Goal: Find specific page/section: Find specific page/section

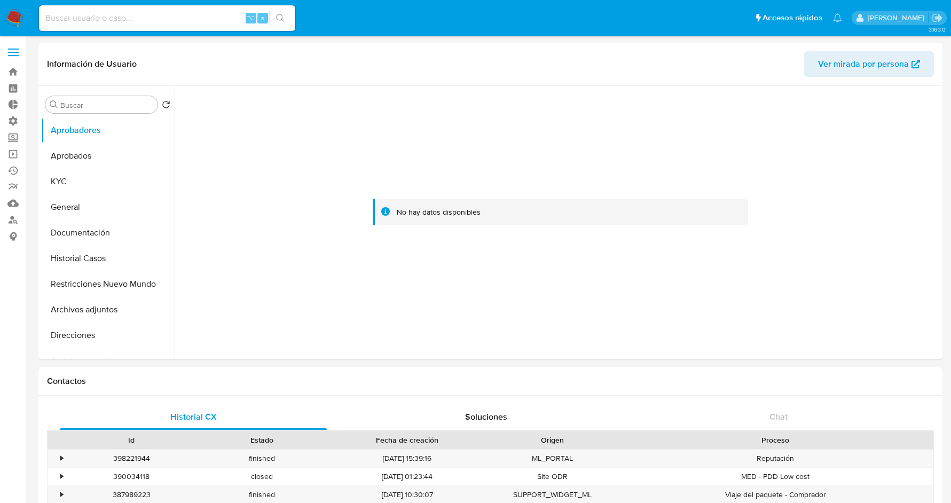
select select "10"
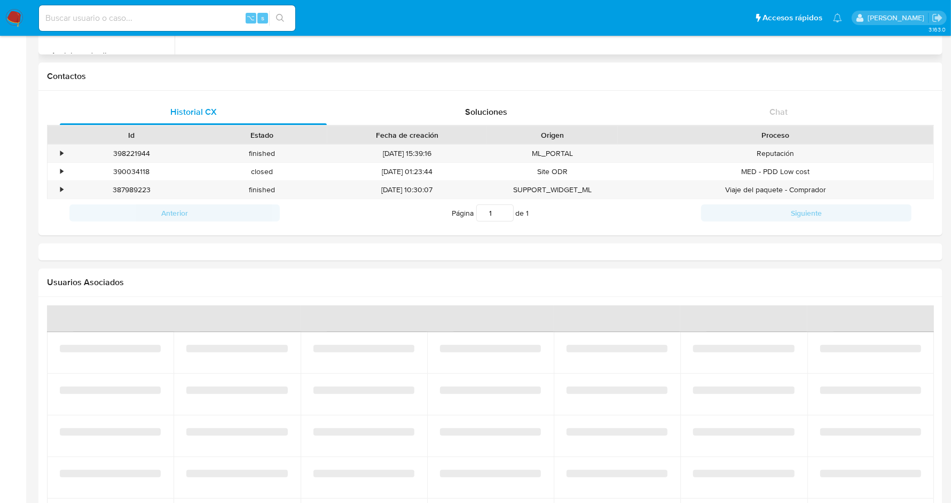
select select "10"
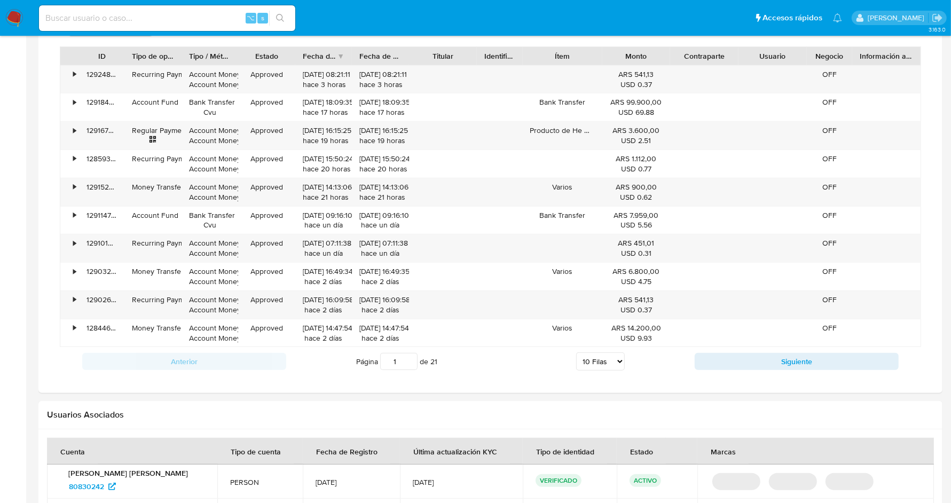
scroll to position [747, 0]
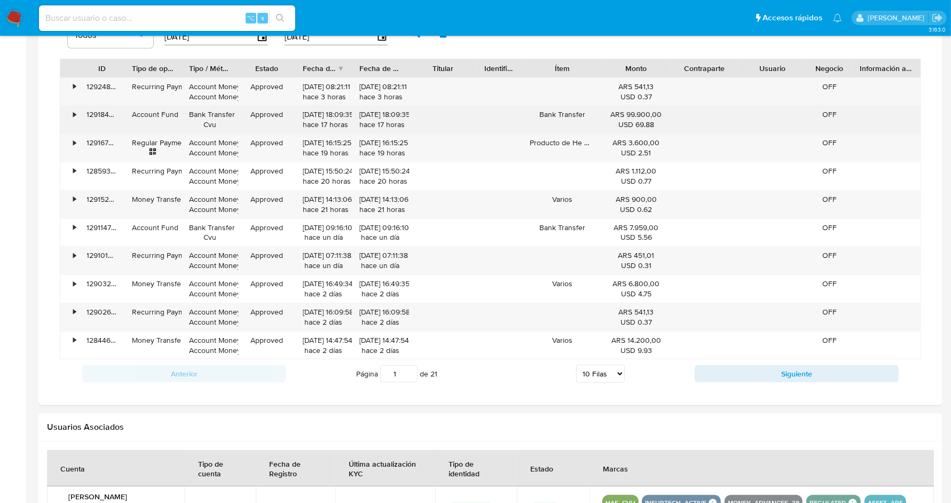
click at [74, 116] on div "•" at bounding box center [74, 114] width 3 height 10
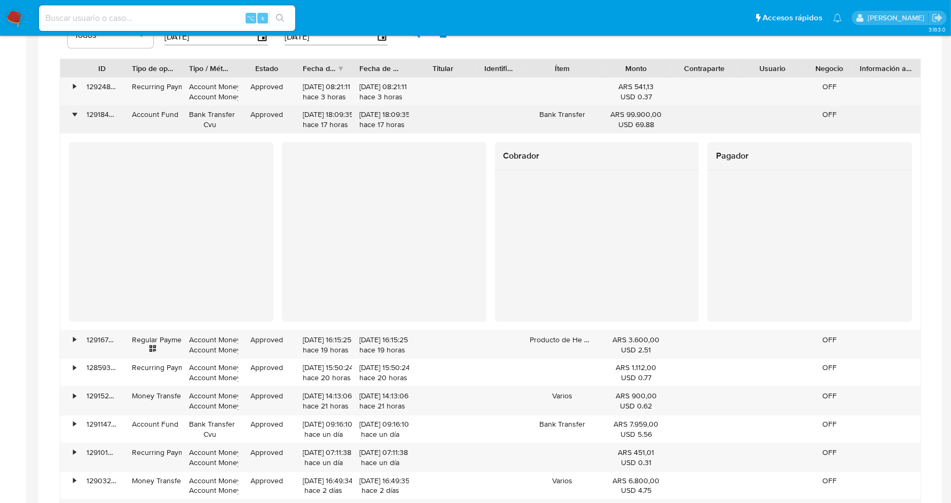
click at [74, 114] on div "•" at bounding box center [74, 114] width 3 height 10
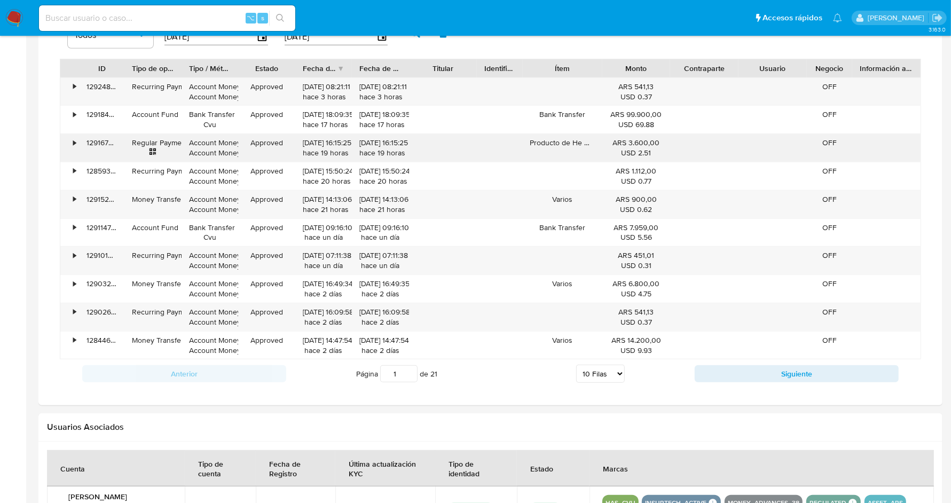
click at [74, 140] on div "•" at bounding box center [74, 143] width 3 height 10
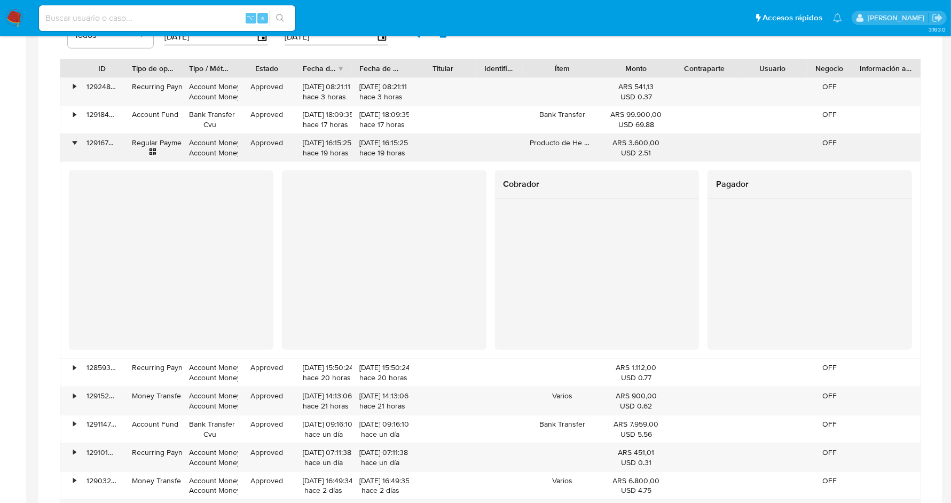
click at [74, 140] on div "•" at bounding box center [74, 143] width 3 height 10
